Goal: Find specific page/section: Find specific page/section

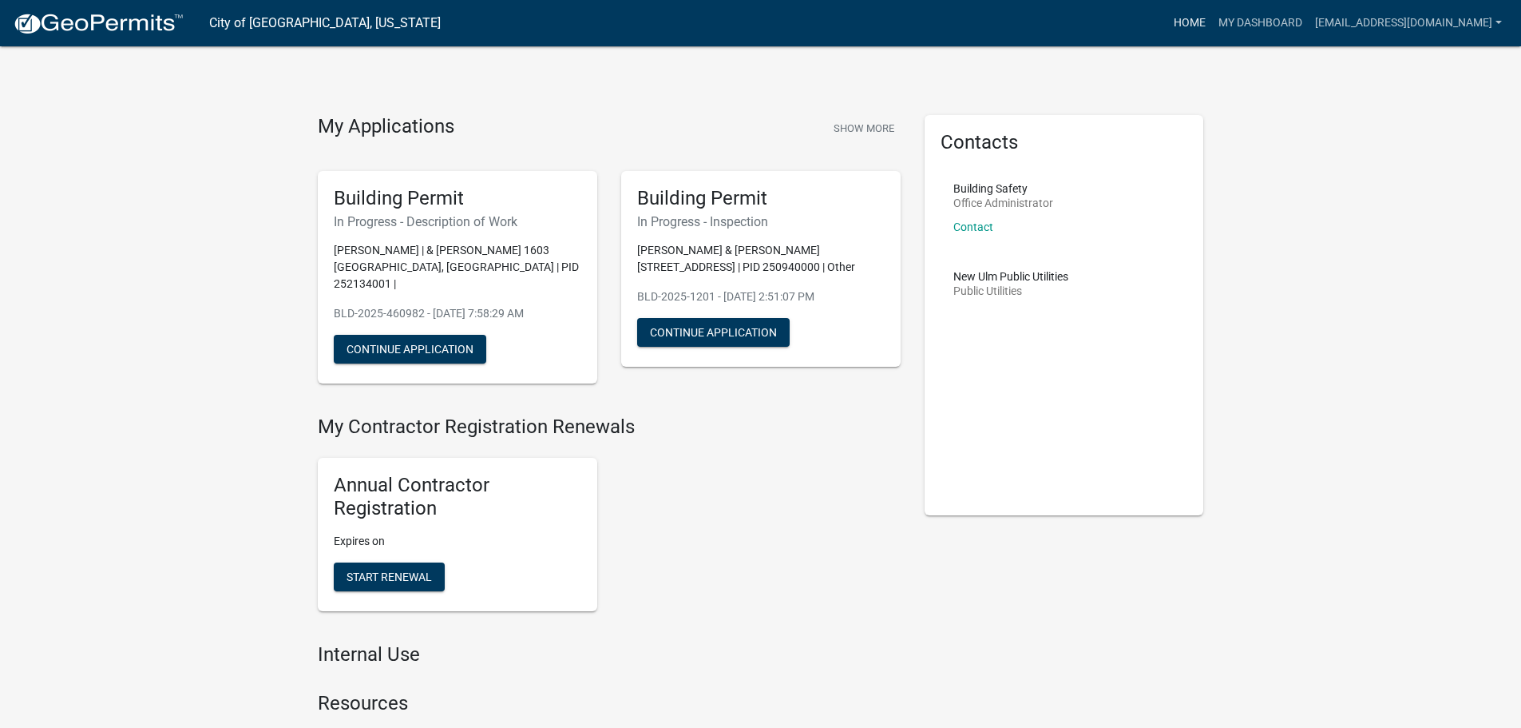
click at [1176, 18] on link "Home" at bounding box center [1190, 23] width 45 height 30
click at [109, 22] on img at bounding box center [98, 24] width 171 height 24
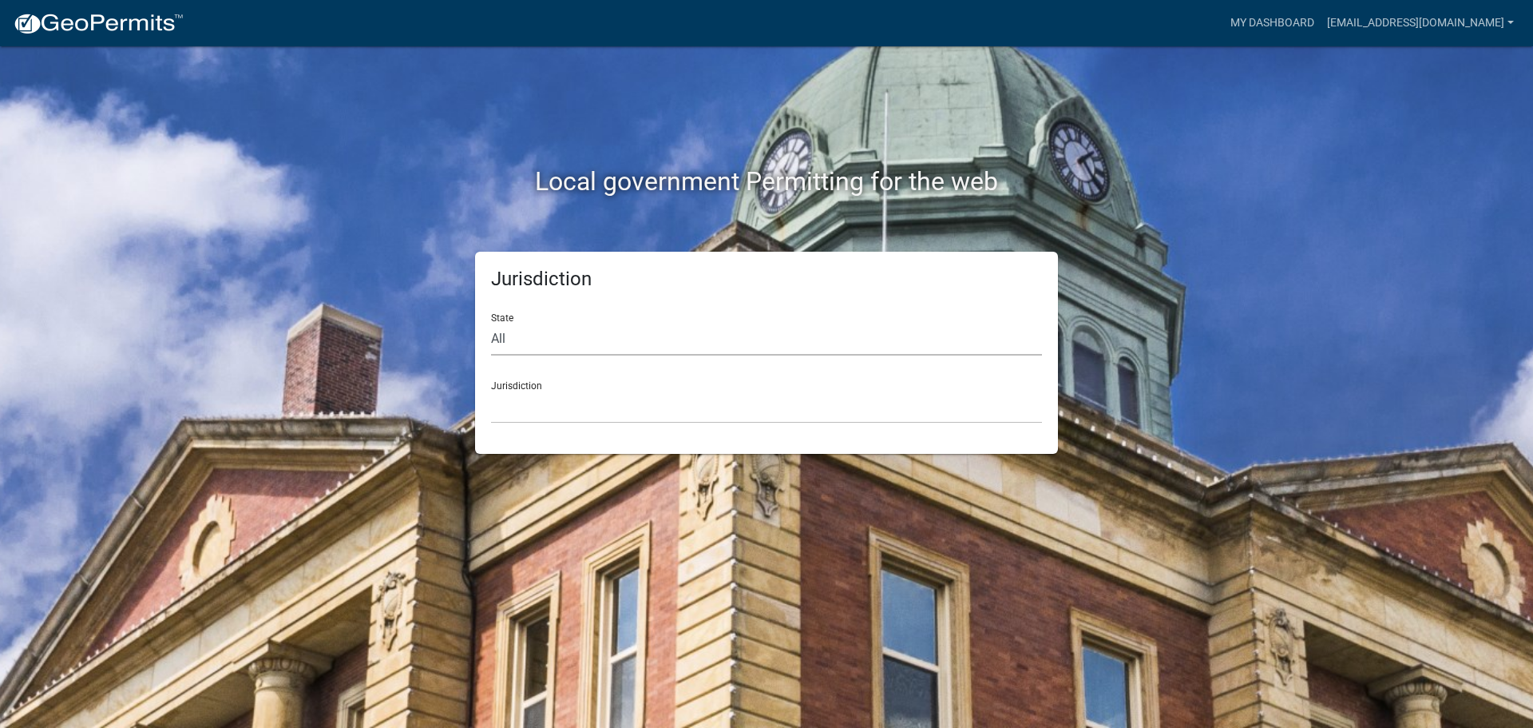
click at [511, 338] on select "All [US_STATE] [US_STATE] [US_STATE] [US_STATE] [US_STATE] [US_STATE] [US_STATE…" at bounding box center [766, 339] width 551 height 33
click at [491, 323] on select "All [US_STATE] [US_STATE] [US_STATE] [US_STATE] [US_STATE] [US_STATE] [US_STATE…" at bounding box center [766, 339] width 551 height 33
click at [521, 338] on select "All [US_STATE] [US_STATE] [US_STATE] [US_STATE] [US_STATE] [US_STATE] [US_STATE…" at bounding box center [766, 339] width 551 height 33
select select "[US_STATE]"
click at [491, 323] on select "All [US_STATE] [US_STATE] [US_STATE] [US_STATE] [US_STATE] [US_STATE] [US_STATE…" at bounding box center [766, 339] width 551 height 33
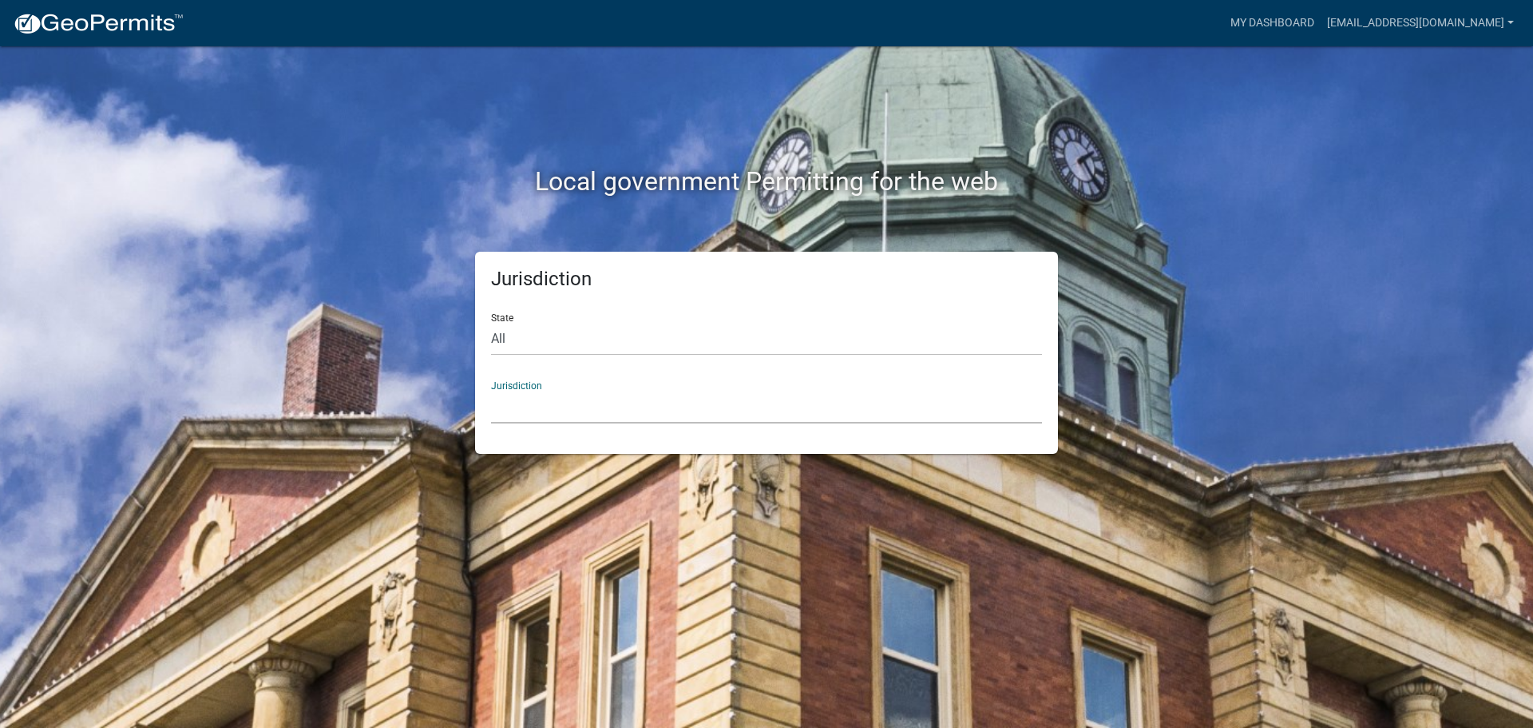
click at [554, 402] on select "[GEOGRAPHIC_DATA], [US_STATE] [GEOGRAPHIC_DATA], [US_STATE] [GEOGRAPHIC_DATA], …" at bounding box center [766, 407] width 551 height 33
click at [538, 398] on select "[GEOGRAPHIC_DATA], [US_STATE] [GEOGRAPHIC_DATA], [US_STATE] [GEOGRAPHIC_DATA], …" at bounding box center [766, 407] width 551 height 33
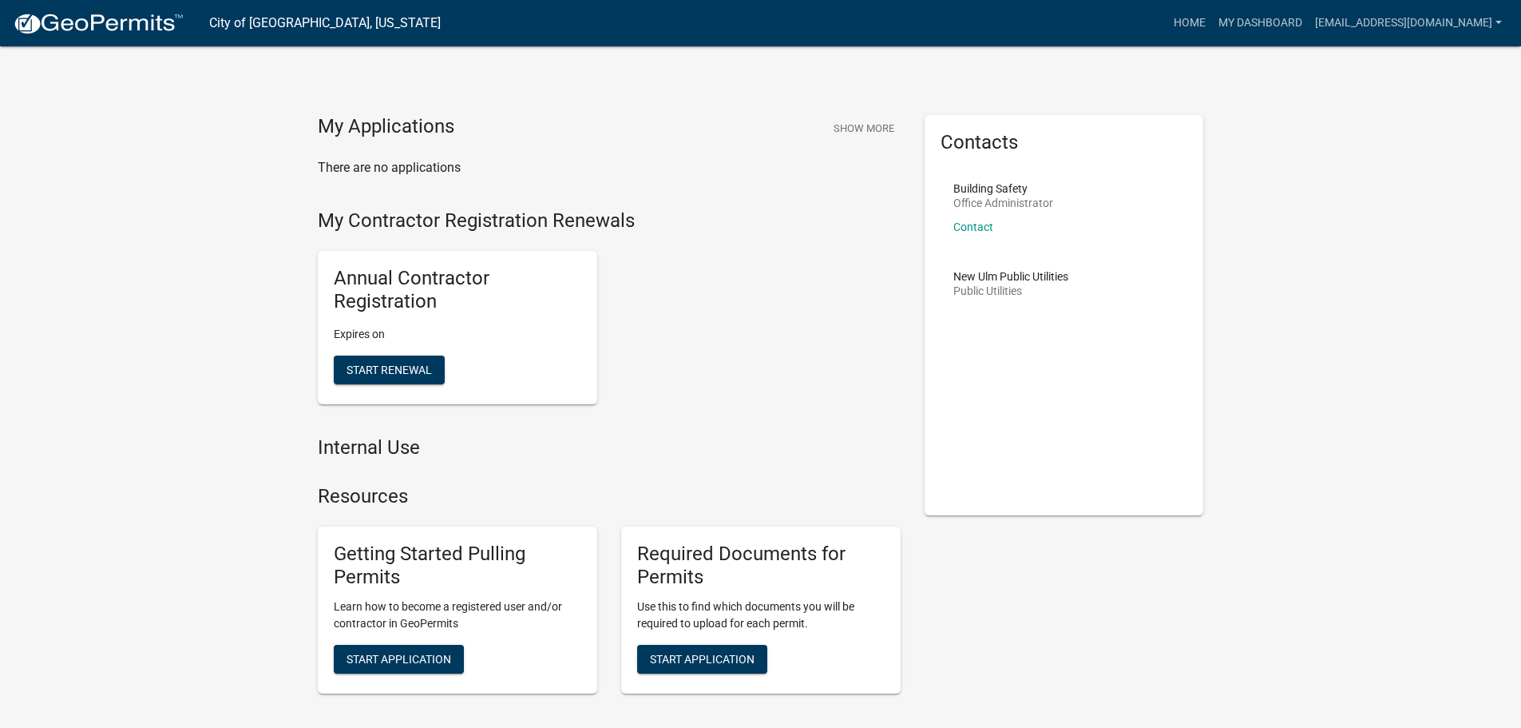
click at [101, 26] on img at bounding box center [98, 24] width 171 height 24
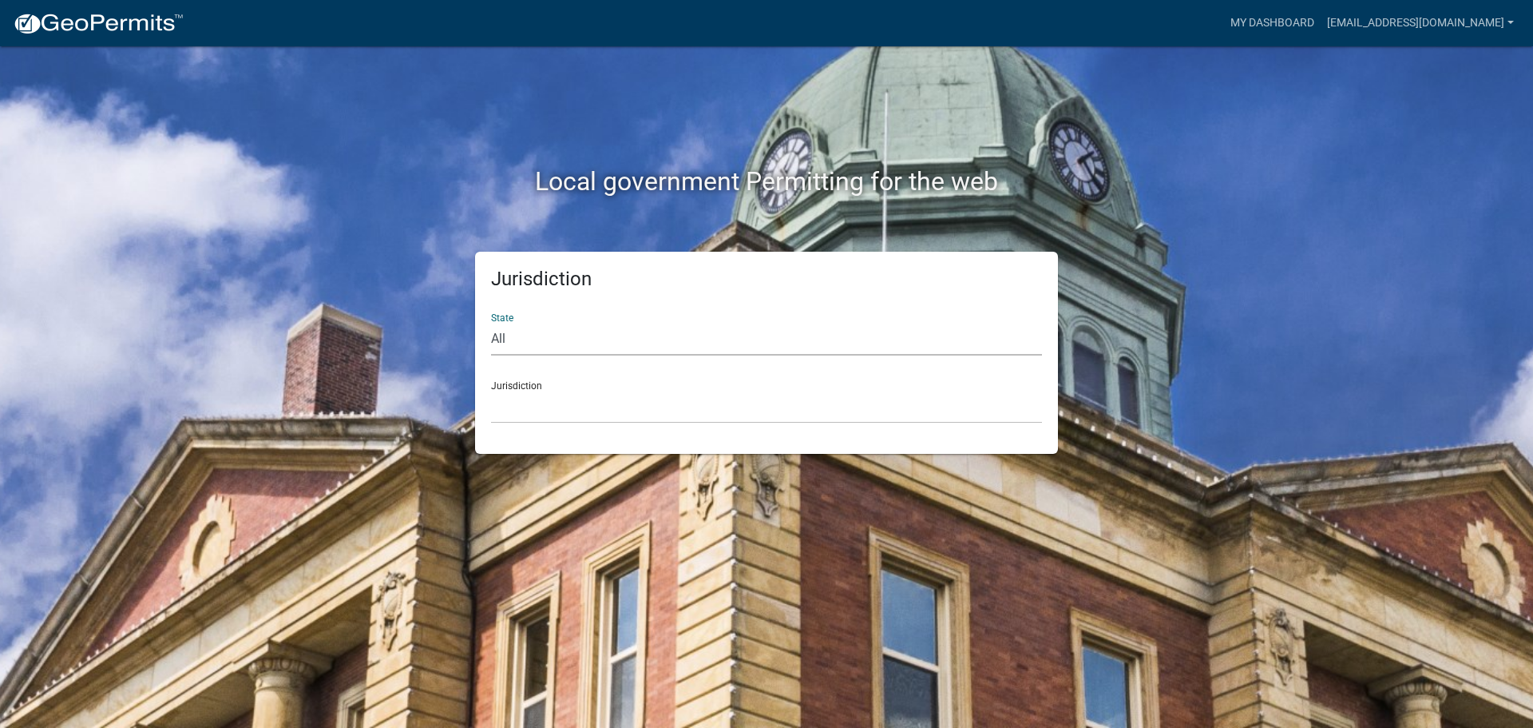
click at [534, 327] on select "All [US_STATE] [US_STATE] [US_STATE] [US_STATE] [US_STATE] [US_STATE] [US_STATE…" at bounding box center [766, 339] width 551 height 33
select select "[US_STATE]"
click at [491, 323] on select "All [US_STATE] [US_STATE] [US_STATE] [US_STATE] [US_STATE] [US_STATE] [US_STATE…" at bounding box center [766, 339] width 551 height 33
click at [557, 395] on select "[GEOGRAPHIC_DATA], [US_STATE] [GEOGRAPHIC_DATA], [US_STATE] [GEOGRAPHIC_DATA], …" at bounding box center [766, 407] width 551 height 33
